Goal: Task Accomplishment & Management: Use online tool/utility

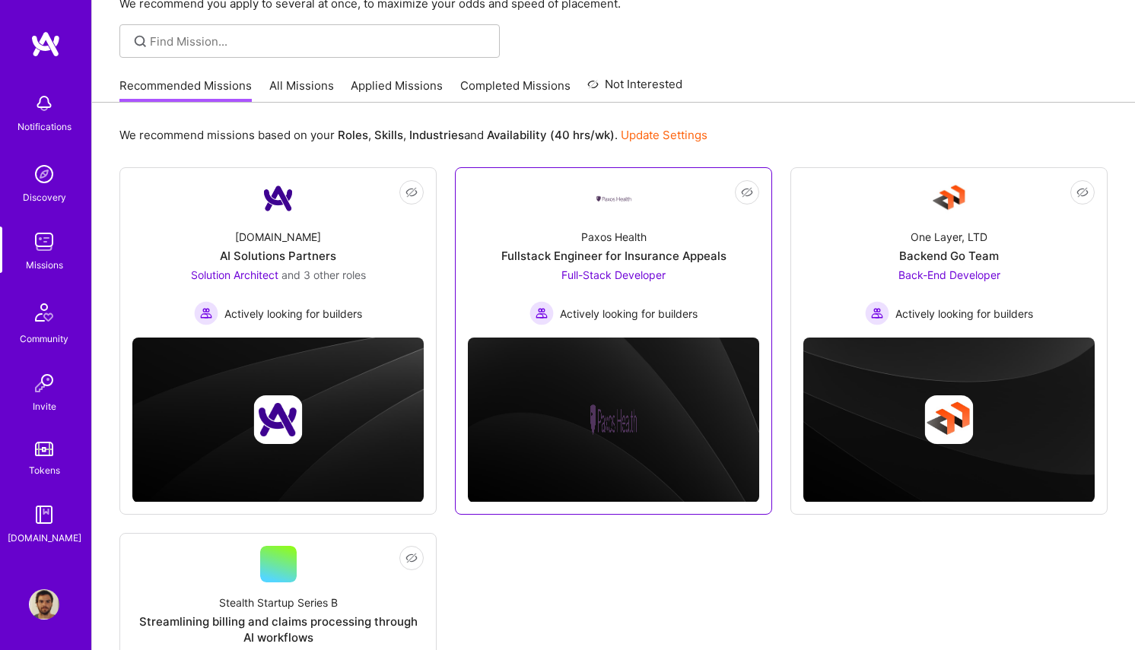
scroll to position [1, 0]
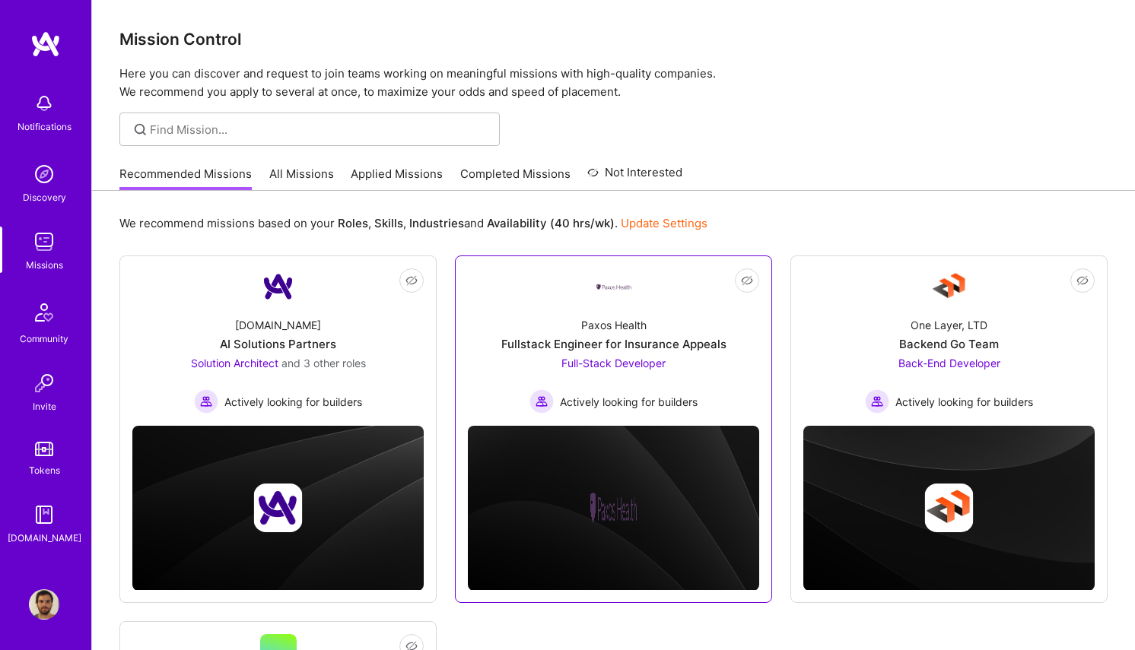
click at [659, 303] on link "Not Interested Paxos Health Fullstack Engineer for Insurance Appeals Full-Stack…" at bounding box center [613, 340] width 291 height 145
